Goal: Information Seeking & Learning: Learn about a topic

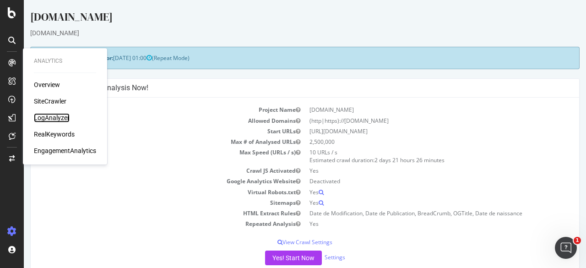
click at [48, 118] on div "LogAnalyzer" at bounding box center [52, 117] width 36 height 9
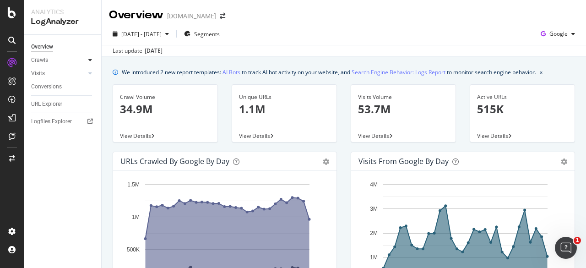
click at [88, 62] on div at bounding box center [90, 59] width 9 height 9
click at [92, 136] on icon at bounding box center [90, 135] width 4 height 5
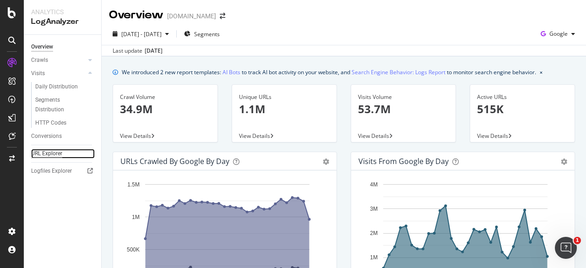
click at [45, 152] on div "URL Explorer" at bounding box center [46, 154] width 31 height 10
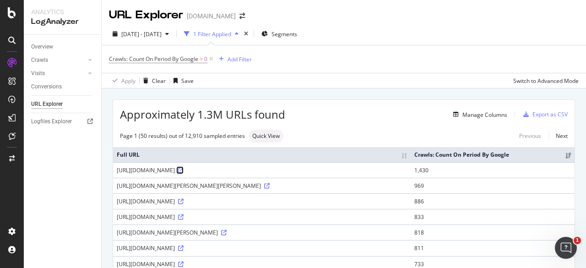
click at [184, 173] on icon at bounding box center [180, 169] width 5 height 5
click at [243, 189] on div "[URL][DOMAIN_NAME][PERSON_NAME][PERSON_NAME]" at bounding box center [262, 186] width 290 height 8
click at [63, 58] on link "Crawls" at bounding box center [58, 60] width 54 height 10
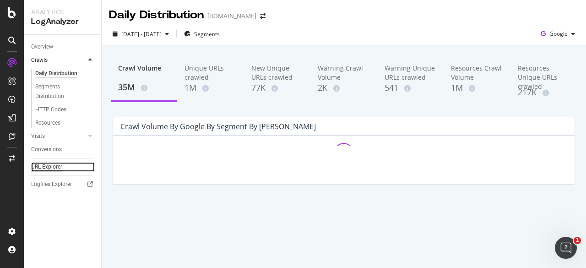
click at [49, 169] on div "URL Explorer" at bounding box center [46, 167] width 31 height 10
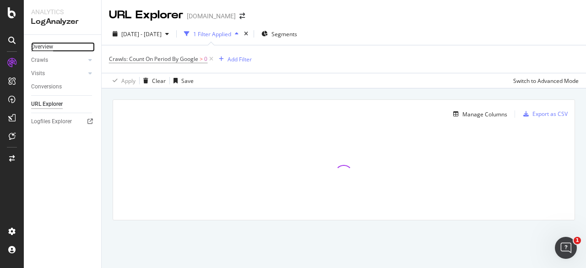
click at [42, 43] on div "Overview" at bounding box center [42, 47] width 22 height 10
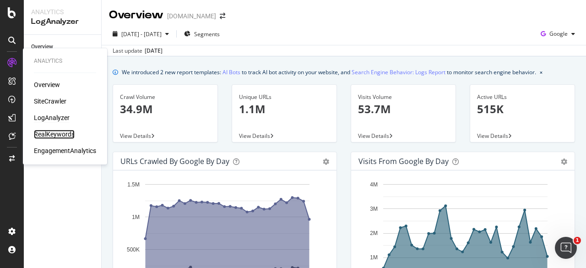
click at [54, 136] on div "RealKeywords" at bounding box center [54, 134] width 41 height 9
